Goal: Book appointment/travel/reservation

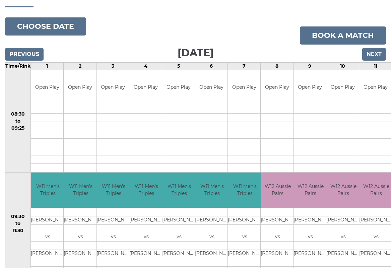
scroll to position [67, 0]
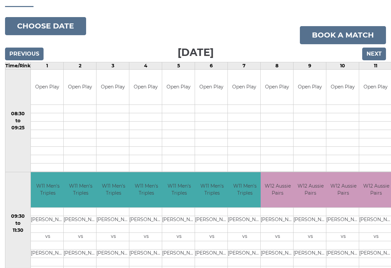
click at [377, 56] on input "Next" at bounding box center [374, 54] width 24 height 13
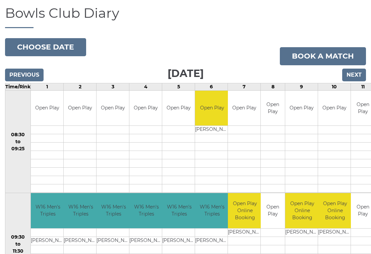
scroll to position [46, 0]
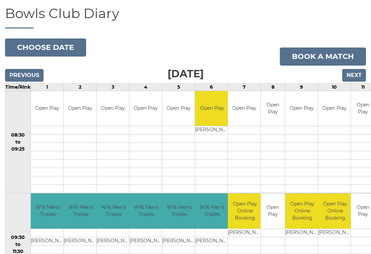
click at [353, 73] on input "Next" at bounding box center [354, 75] width 24 height 13
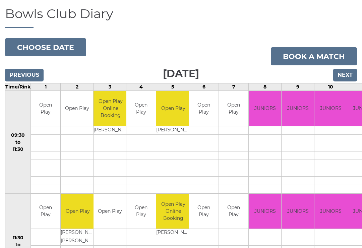
scroll to position [36, 0]
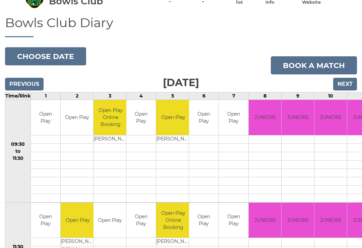
click at [348, 84] on input "Next" at bounding box center [345, 84] width 24 height 13
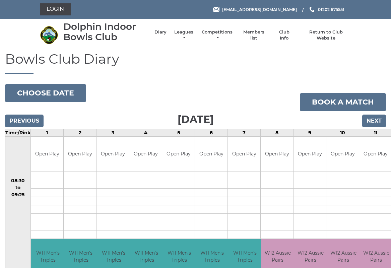
scroll to position [2, 0]
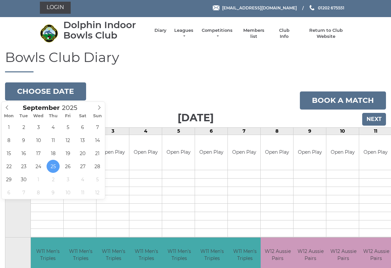
type input "2025-09-29"
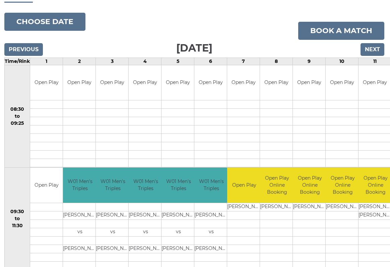
scroll to position [0, 1]
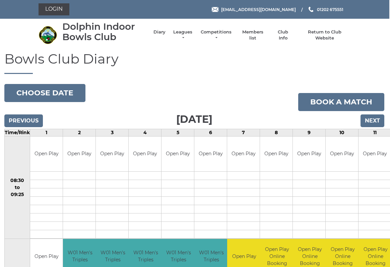
click at [372, 125] on input "Next" at bounding box center [372, 120] width 24 height 13
